Goal: Information Seeking & Learning: Learn about a topic

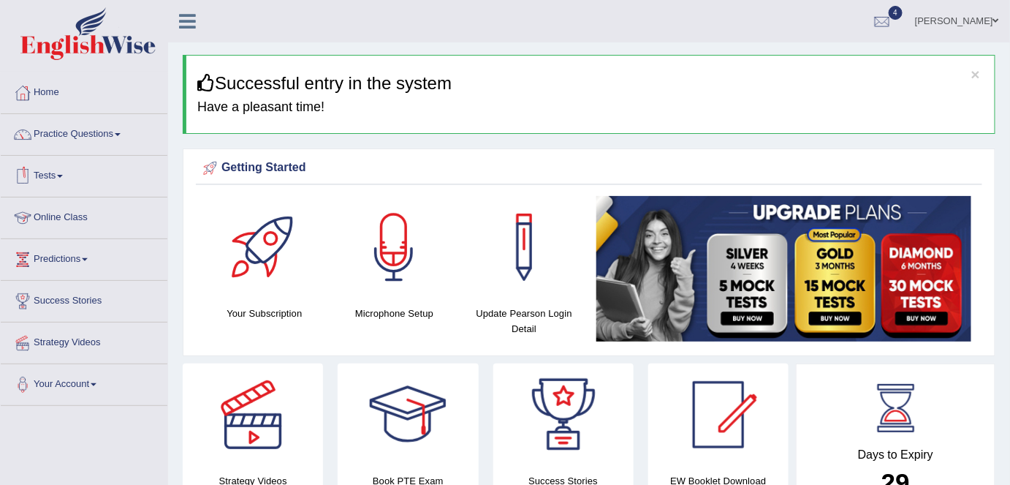
click at [75, 216] on link "Online Class" at bounding box center [84, 215] width 167 height 37
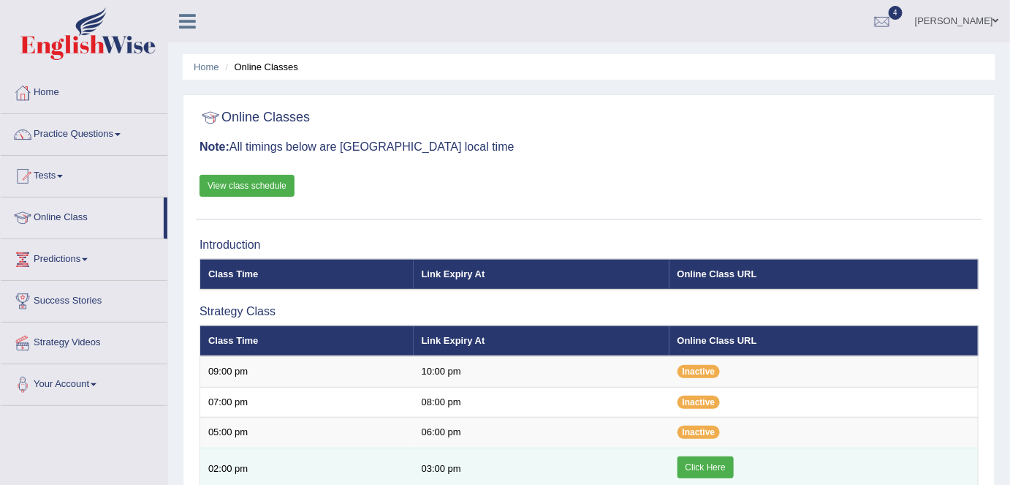
click at [712, 462] on link "Click Here" at bounding box center [706, 467] width 56 height 22
click at [697, 466] on link "Click Here" at bounding box center [706, 467] width 56 height 22
click at [709, 468] on link "Click Here" at bounding box center [706, 467] width 56 height 22
click at [708, 471] on link "Click Here" at bounding box center [706, 467] width 56 height 22
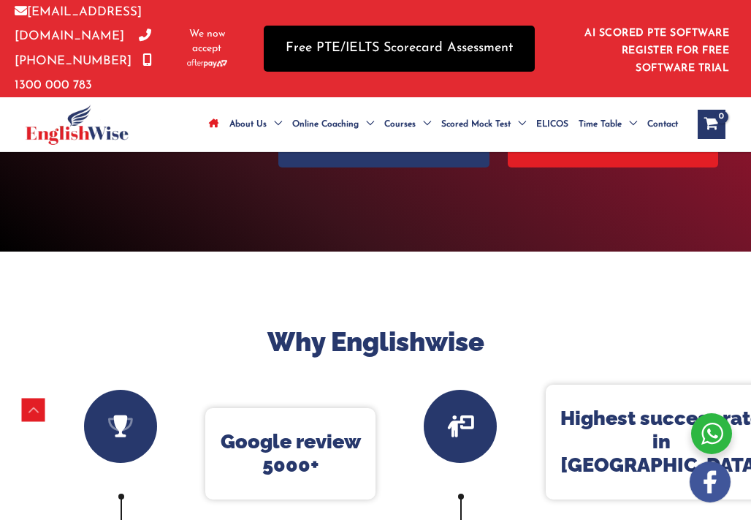
click at [459, 45] on link "Free PTE/IELTS Scorecard Assessment" at bounding box center [399, 49] width 271 height 46
